Goal: Navigation & Orientation: Find specific page/section

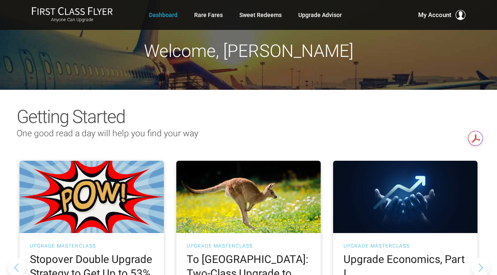
drag, startPoint x: 497, startPoint y: 46, endPoint x: 499, endPoint y: 61, distance: 15.5
click at [160, 15] on link "Dashboard" at bounding box center [163, 14] width 29 height 15
click at [162, 14] on link "Dashboard" at bounding box center [163, 14] width 29 height 15
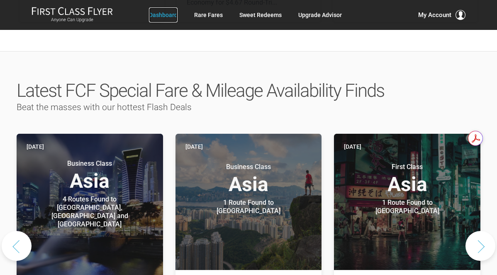
scroll to position [366, 0]
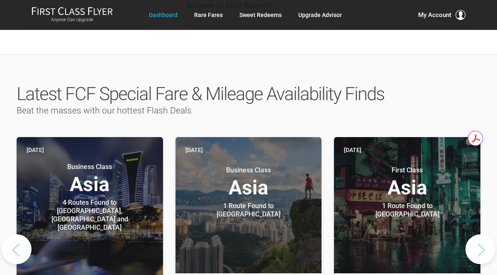
click at [12, 234] on button "Previous slide" at bounding box center [17, 249] width 30 height 30
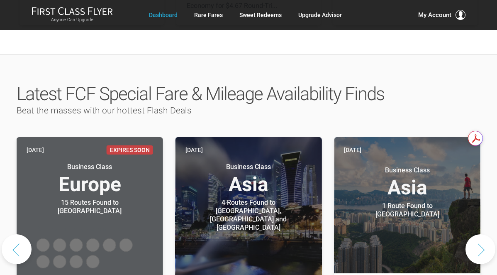
click at [12, 234] on button "Previous slide" at bounding box center [17, 249] width 30 height 30
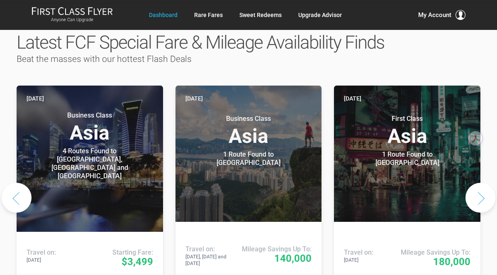
scroll to position [419, 0]
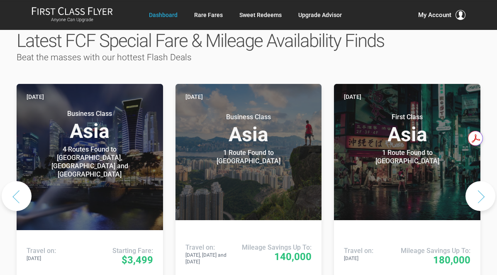
click at [484, 181] on button "Next slide" at bounding box center [481, 196] width 30 height 30
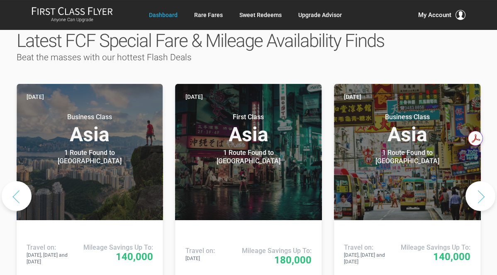
click at [484, 181] on button "Next slide" at bounding box center [481, 196] width 30 height 30
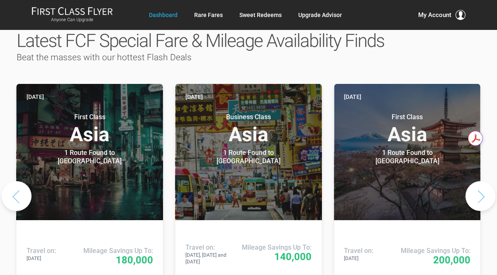
click at [484, 181] on button "Next slide" at bounding box center [481, 196] width 30 height 30
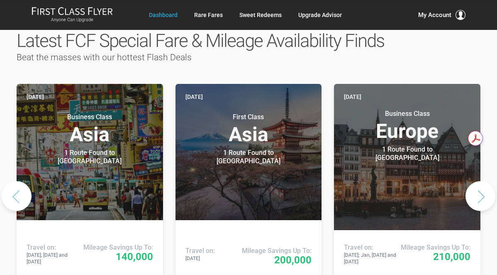
click at [484, 181] on button "Next slide" at bounding box center [481, 196] width 30 height 30
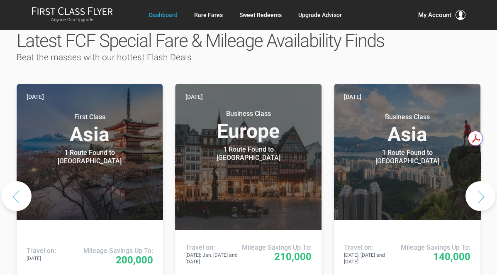
click at [481, 181] on button "Next slide" at bounding box center [481, 196] width 30 height 30
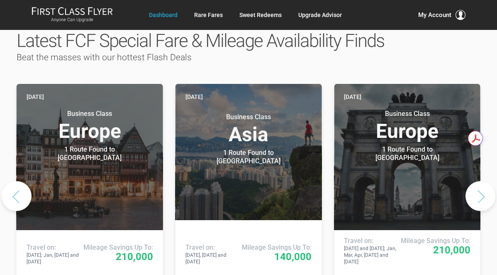
click at [481, 181] on button "Next slide" at bounding box center [481, 196] width 30 height 30
click at [480, 181] on button "Next slide" at bounding box center [481, 196] width 30 height 30
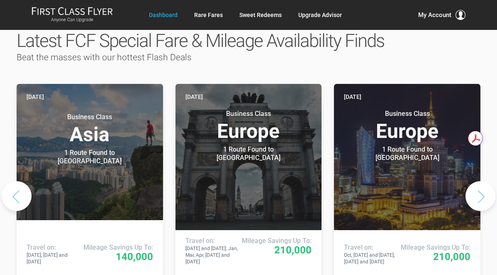
click at [480, 181] on button "Next slide" at bounding box center [481, 196] width 30 height 30
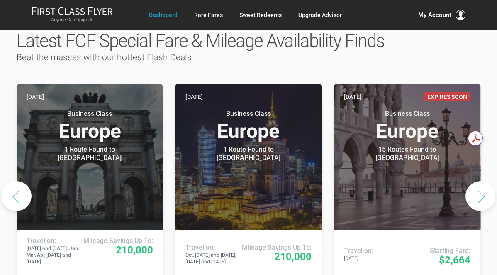
click at [480, 181] on button "Next slide" at bounding box center [481, 196] width 30 height 30
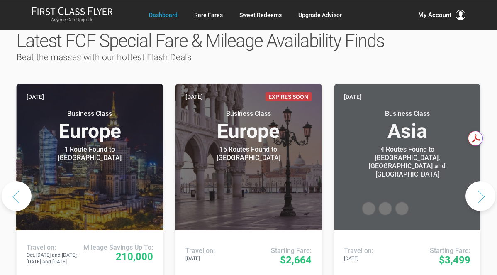
click at [480, 181] on button "Next slide" at bounding box center [481, 196] width 30 height 30
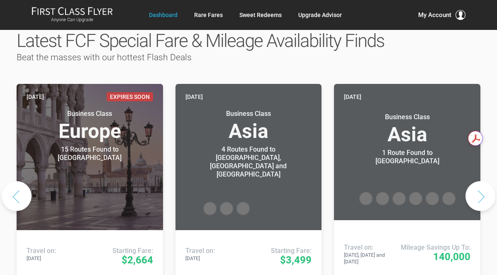
click at [480, 181] on button "Next slide" at bounding box center [481, 196] width 30 height 30
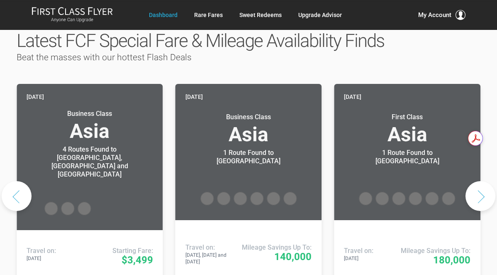
click at [480, 181] on button "Next slide" at bounding box center [481, 196] width 30 height 30
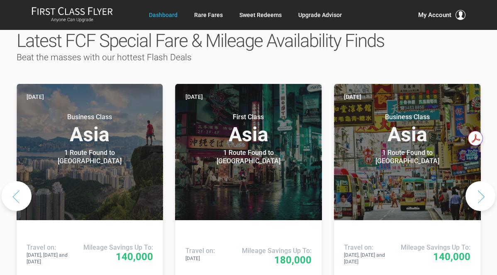
click at [480, 181] on button "Next slide" at bounding box center [481, 196] width 30 height 30
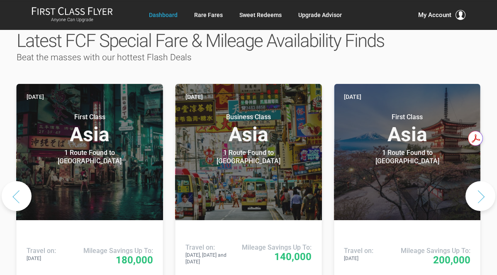
click at [480, 181] on button "Next slide" at bounding box center [481, 196] width 30 height 30
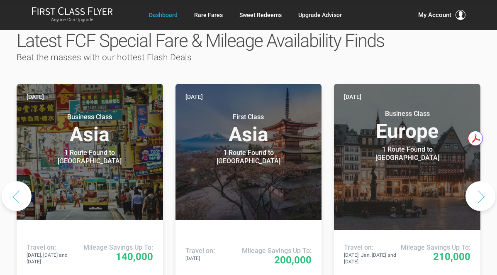
click at [480, 181] on button "Next slide" at bounding box center [481, 196] width 30 height 30
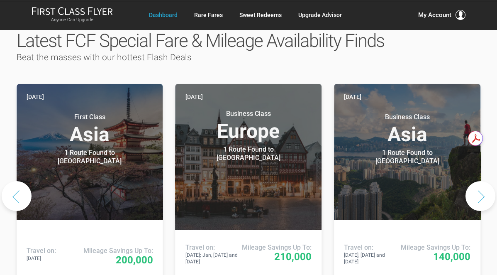
click at [480, 181] on button "Next slide" at bounding box center [481, 196] width 30 height 30
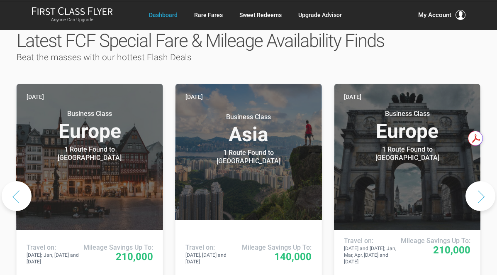
click at [480, 181] on button "Next slide" at bounding box center [481, 196] width 30 height 30
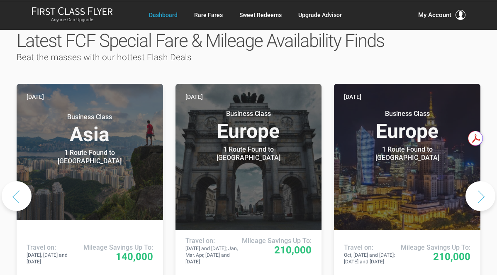
click at [480, 181] on button "Next slide" at bounding box center [481, 196] width 30 height 30
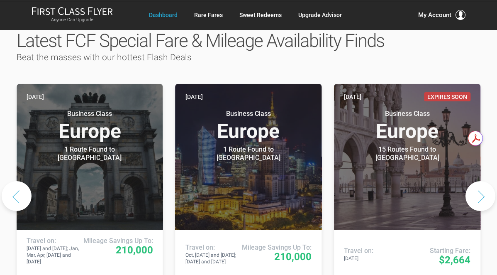
click at [482, 181] on button "Next slide" at bounding box center [481, 196] width 30 height 30
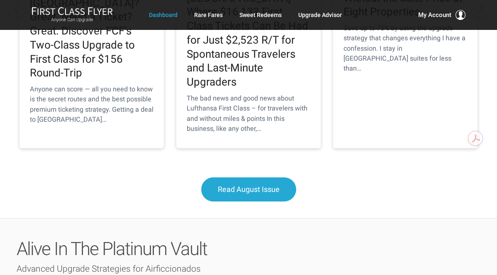
scroll to position [956, 0]
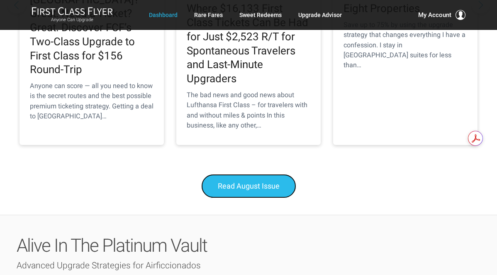
click at [261, 181] on span "Read August Issue" at bounding box center [249, 185] width 62 height 9
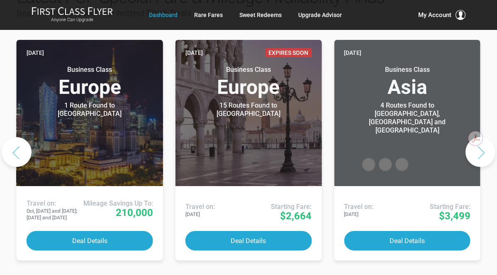
scroll to position [456, 0]
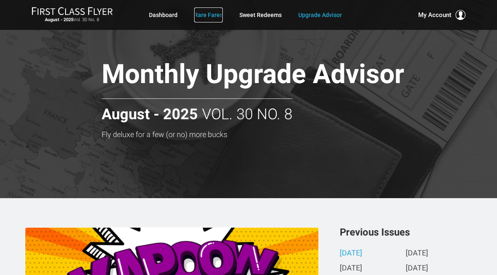
click at [211, 15] on link "Rare Fares" at bounding box center [208, 14] width 29 height 15
click at [211, 14] on link "Rare Fares" at bounding box center [208, 14] width 29 height 15
click at [161, 15] on link "Dashboard" at bounding box center [163, 14] width 29 height 15
click at [159, 15] on link "Dashboard" at bounding box center [163, 14] width 29 height 15
